Goal: Find specific page/section: Find specific page/section

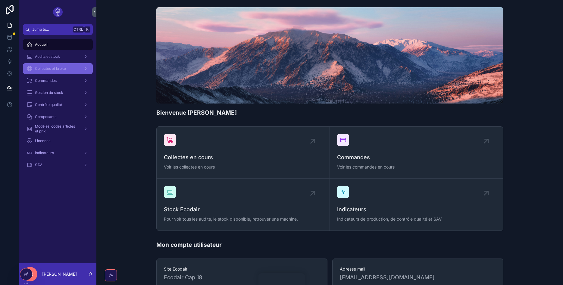
click at [74, 67] on div "Collectes et broke" at bounding box center [57, 69] width 63 height 10
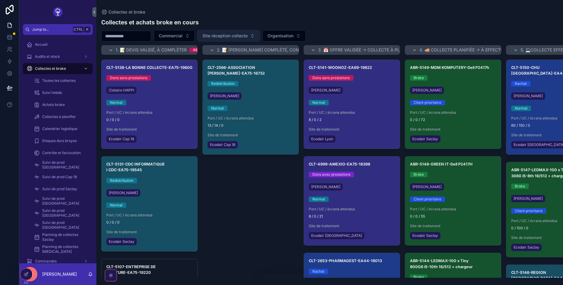
click at [231, 35] on span "Site réception collecte" at bounding box center [224, 36] width 45 height 6
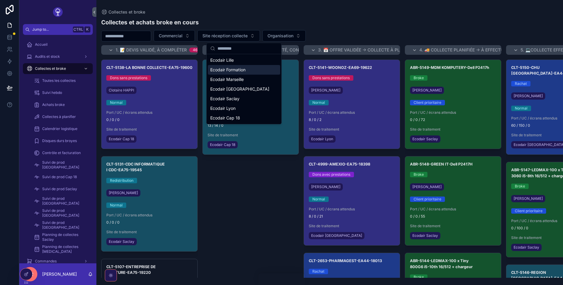
click at [233, 67] on span "Ecodair Formation" at bounding box center [227, 70] width 35 height 6
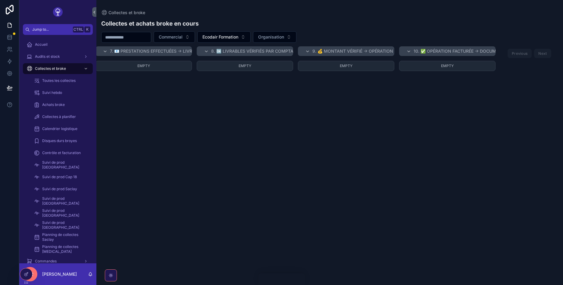
scroll to position [0, 286]
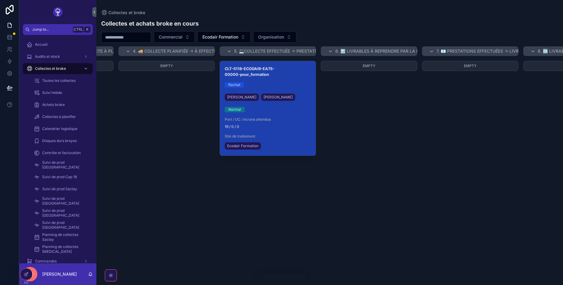
click at [246, 72] on h3 "CLT-5118-ECODAIR-EA75-00000-pour_formation" at bounding box center [268, 71] width 86 height 11
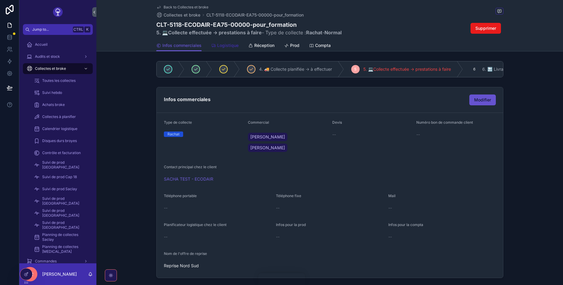
click at [227, 45] on span "Logistique" at bounding box center [227, 45] width 21 height 6
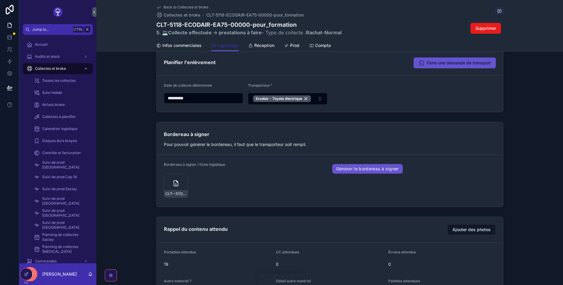
scroll to position [184, 0]
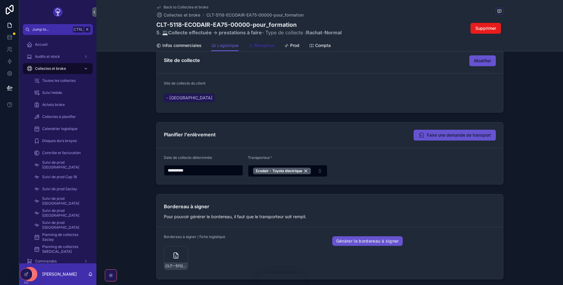
click at [270, 45] on span "Réception" at bounding box center [264, 45] width 20 height 6
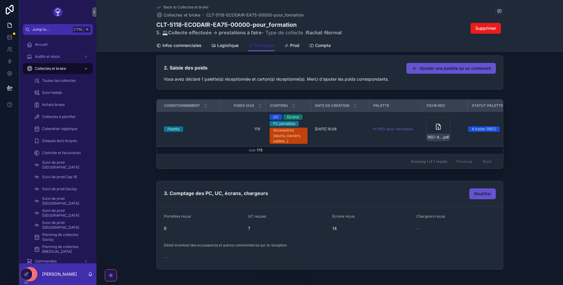
scroll to position [185, 0]
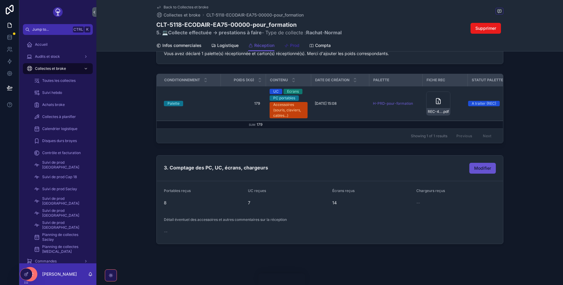
click at [289, 48] on div "Prod" at bounding box center [291, 45] width 15 height 6
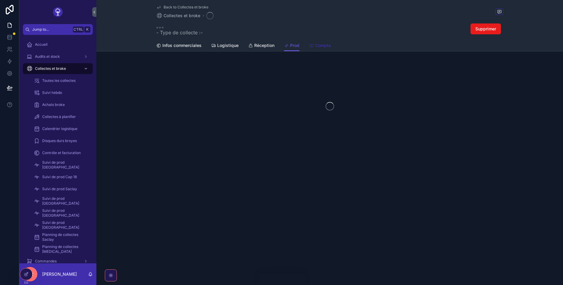
click at [316, 46] on span "Compta" at bounding box center [323, 45] width 16 height 6
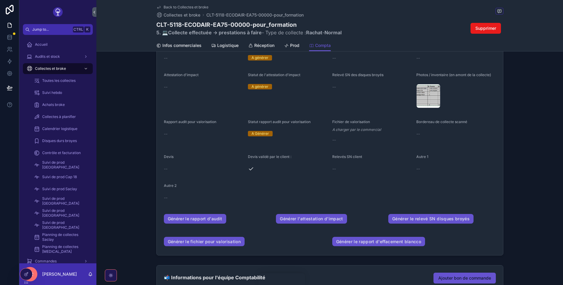
scroll to position [108, 0]
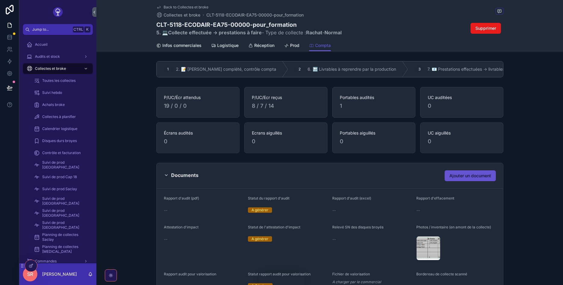
click at [543, 124] on div "P/UC/Écr attendus 19 / 0 / 0 P/UC/Ecr reçus 8 / 7 / 14 Portables audités 1 UC a…" at bounding box center [329, 120] width 466 height 71
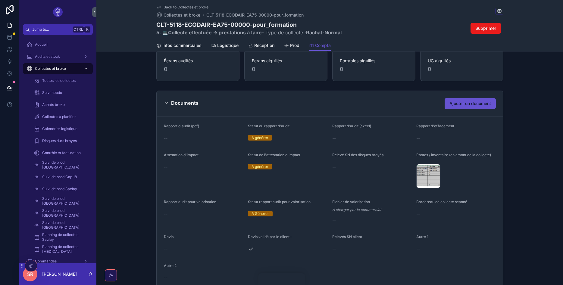
scroll to position [108, 0]
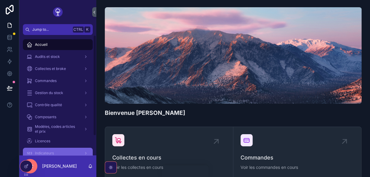
click at [48, 153] on span "Indicateurs" at bounding box center [44, 153] width 19 height 5
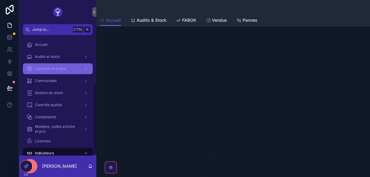
scroll to position [83, 0]
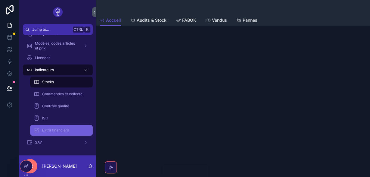
click at [50, 132] on div "Extra financiers" at bounding box center [61, 130] width 55 height 10
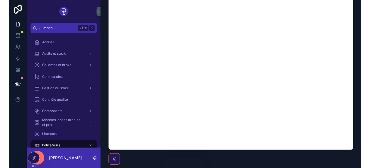
scroll to position [22, 0]
